Goal: Find specific page/section: Find specific page/section

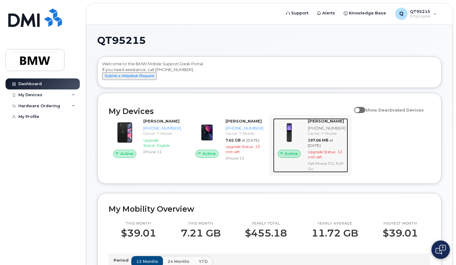
click at [300, 137] on img at bounding box center [289, 132] width 22 height 22
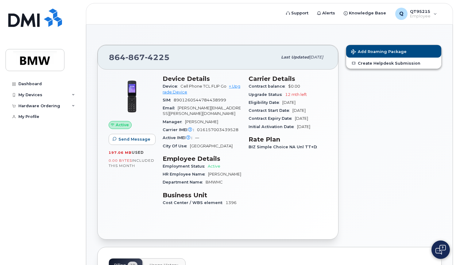
click at [217, 172] on span "[PERSON_NAME]" at bounding box center [224, 174] width 33 height 5
click at [218, 180] on span "BMWMC" at bounding box center [214, 182] width 17 height 5
click at [212, 200] on div "Cost Center / WBS element 1396" at bounding box center [202, 203] width 79 height 8
click at [187, 199] on div "Cost Center / WBS element 1396" at bounding box center [202, 203] width 79 height 8
click at [384, 65] on link "Create Helpdesk Submission" at bounding box center [393, 63] width 95 height 11
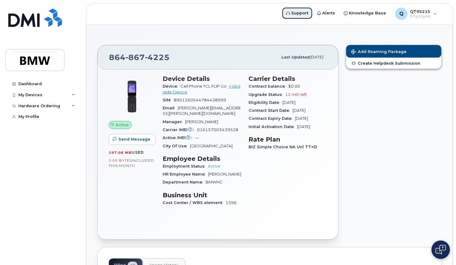
click at [308, 13] on span "Support" at bounding box center [299, 13] width 17 height 6
click at [25, 99] on div "My Devices" at bounding box center [43, 95] width 74 height 11
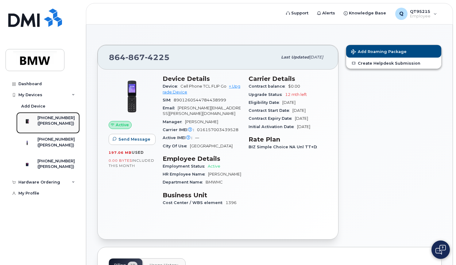
click at [52, 121] on div "([PERSON_NAME])" at bounding box center [55, 124] width 37 height 6
